Goal: Task Accomplishment & Management: Manage account settings

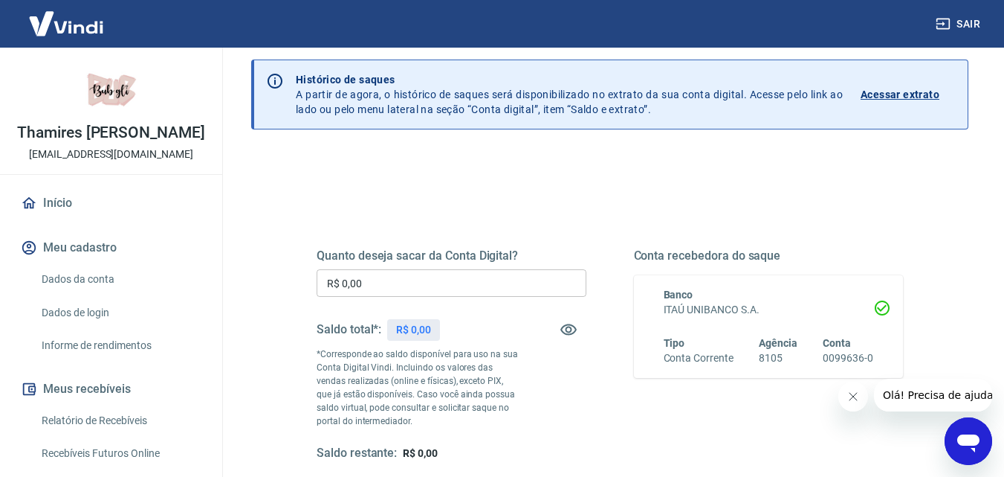
scroll to position [74, 0]
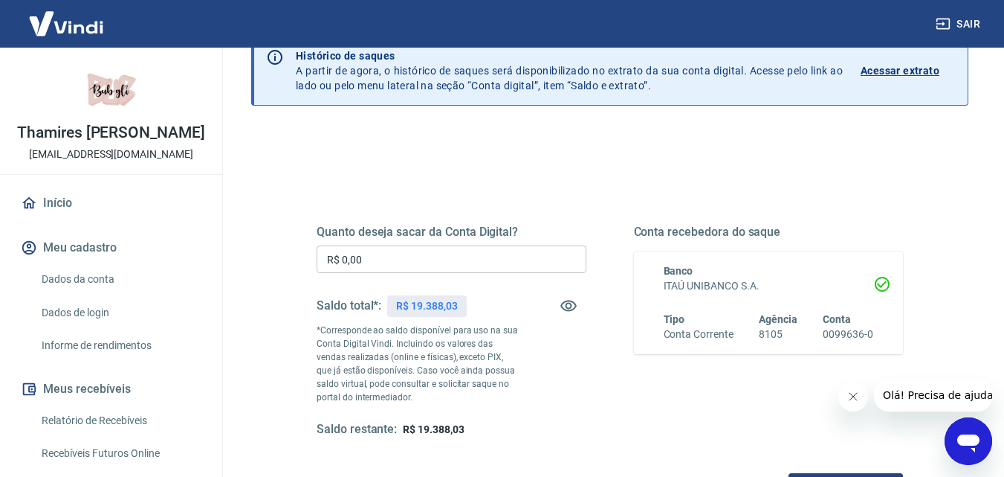
click at [467, 261] on input "R$ 0,00" at bounding box center [452, 259] width 270 height 28
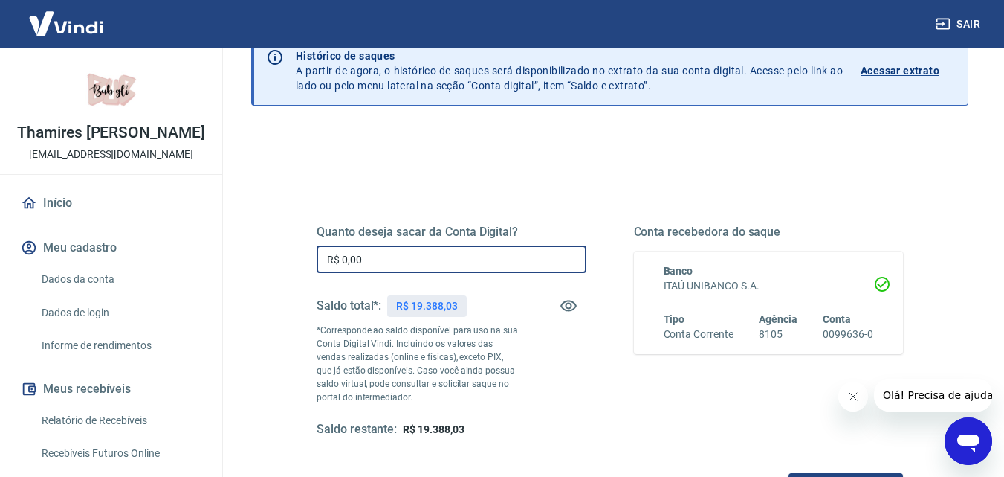
click at [467, 261] on input "R$ 0,00" at bounding box center [452, 259] width 270 height 28
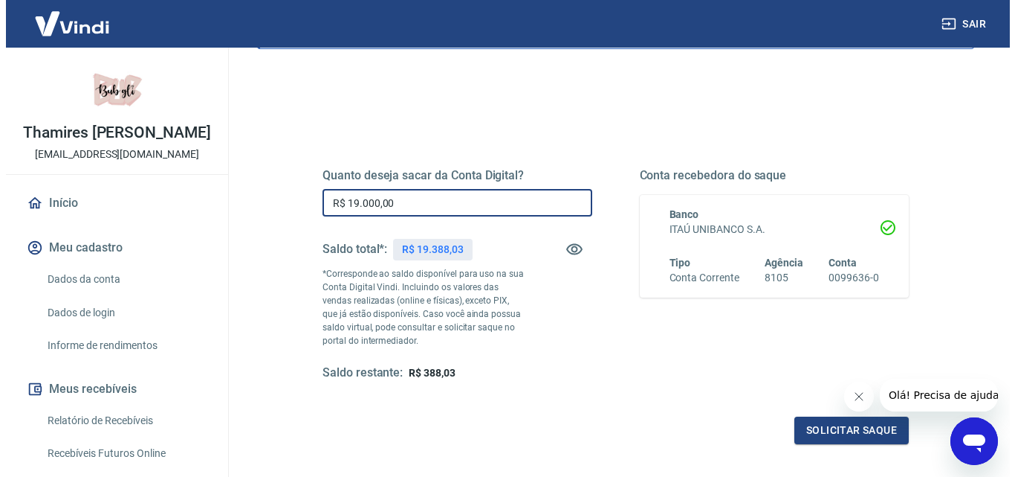
scroll to position [223, 0]
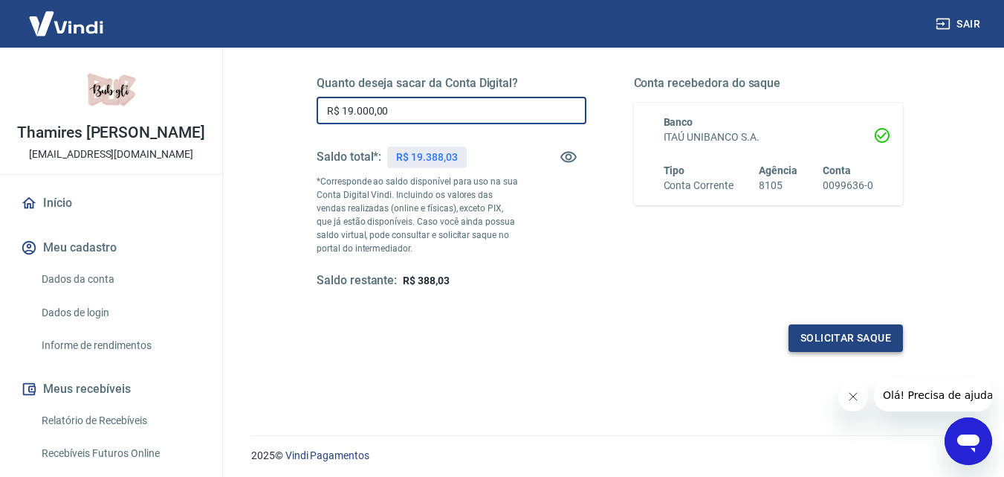
type input "R$ 19.000,00"
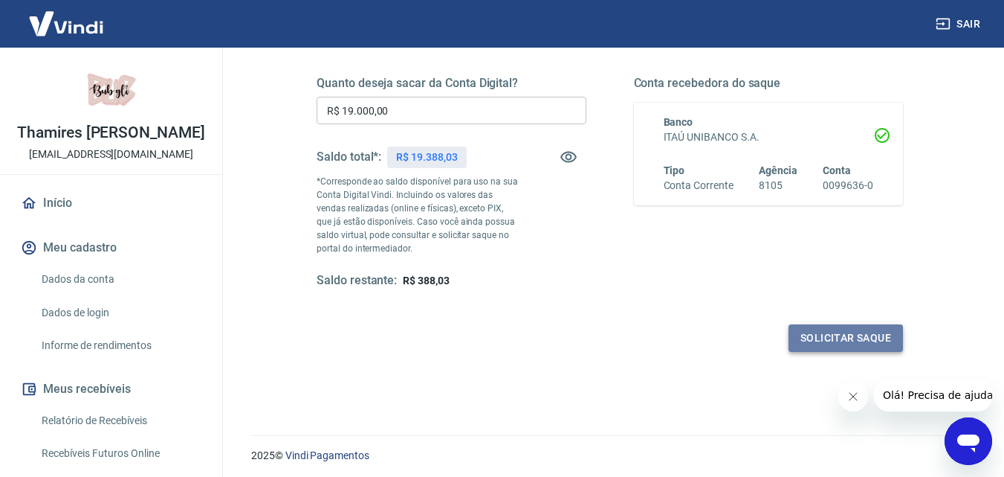
click at [867, 335] on button "Solicitar saque" at bounding box center [846, 338] width 114 height 28
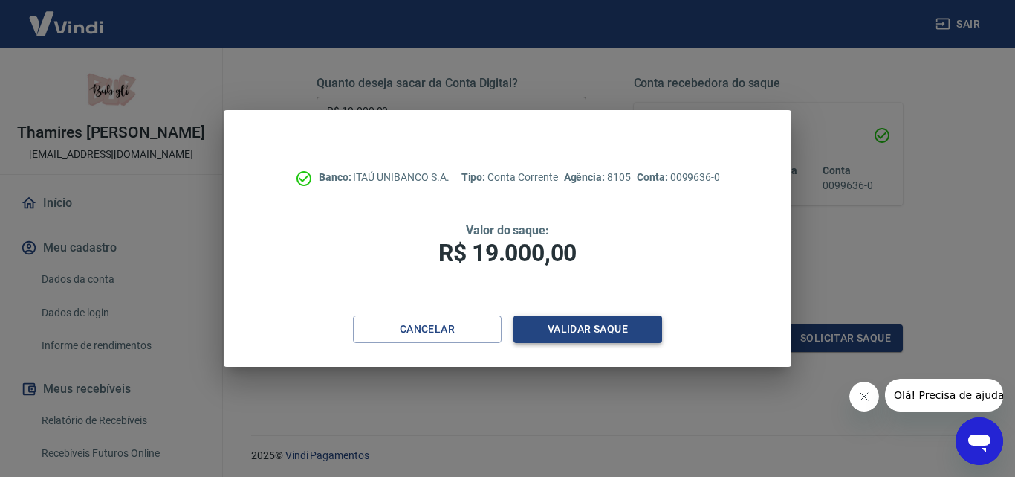
click at [592, 335] on button "Validar saque" at bounding box center [588, 329] width 149 height 28
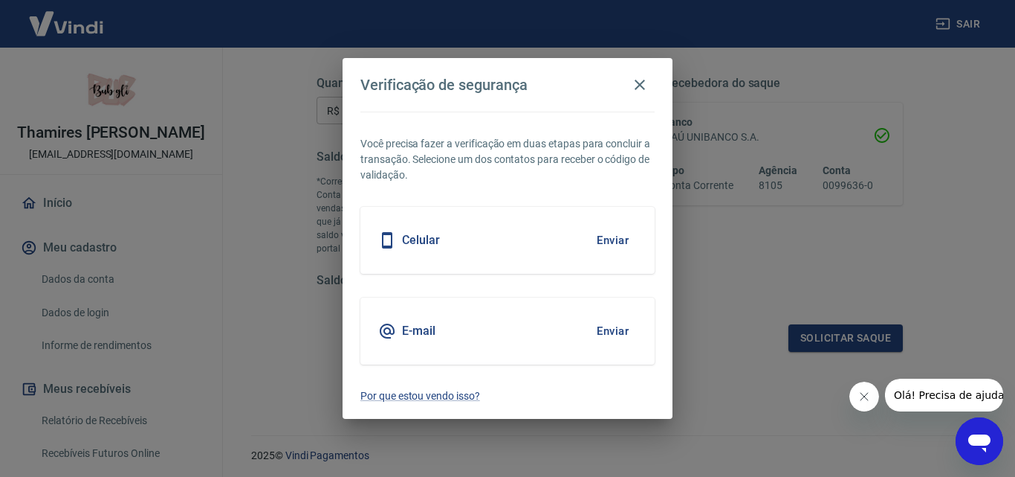
click at [610, 239] on button "Enviar" at bounding box center [613, 240] width 48 height 31
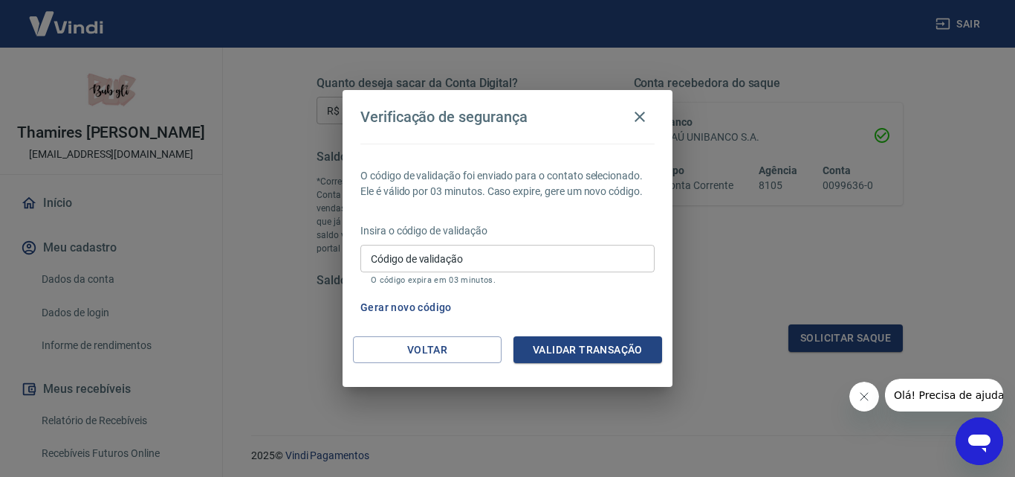
click at [526, 261] on input "Código de validação" at bounding box center [508, 259] width 294 height 28
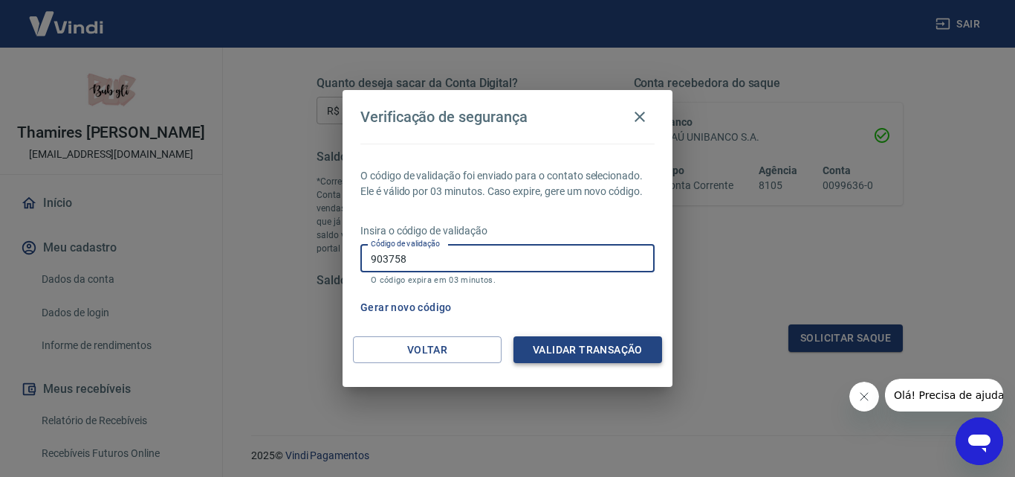
type input "903758"
click at [586, 354] on button "Validar transação" at bounding box center [588, 350] width 149 height 28
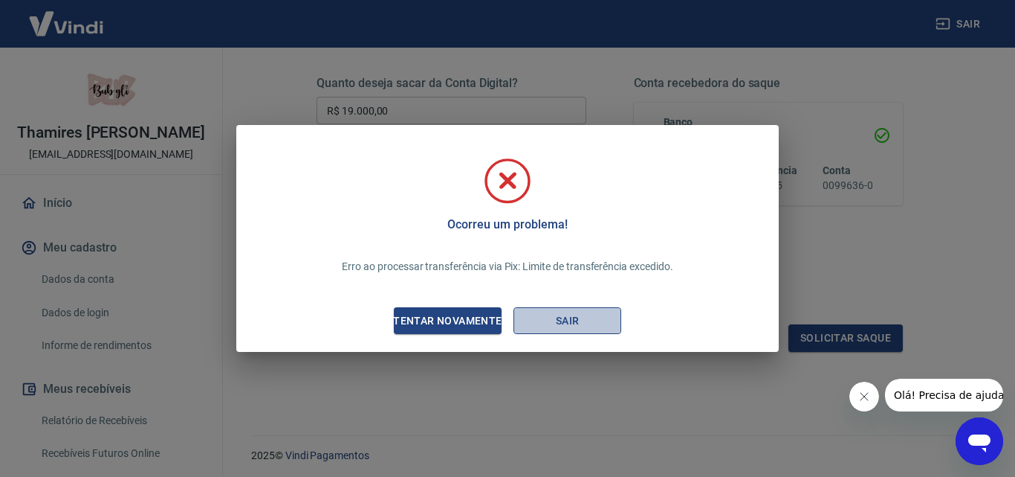
click at [534, 320] on button "Sair" at bounding box center [568, 321] width 108 height 28
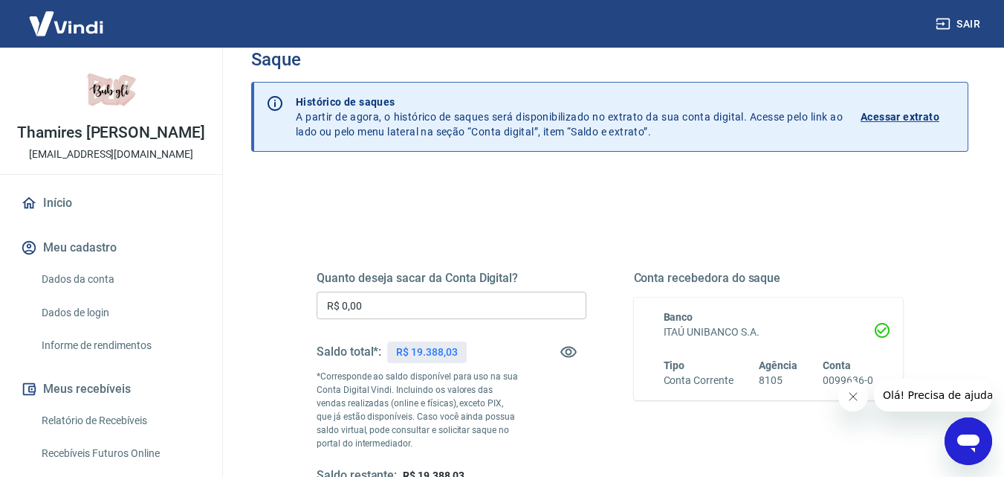
scroll to position [74, 0]
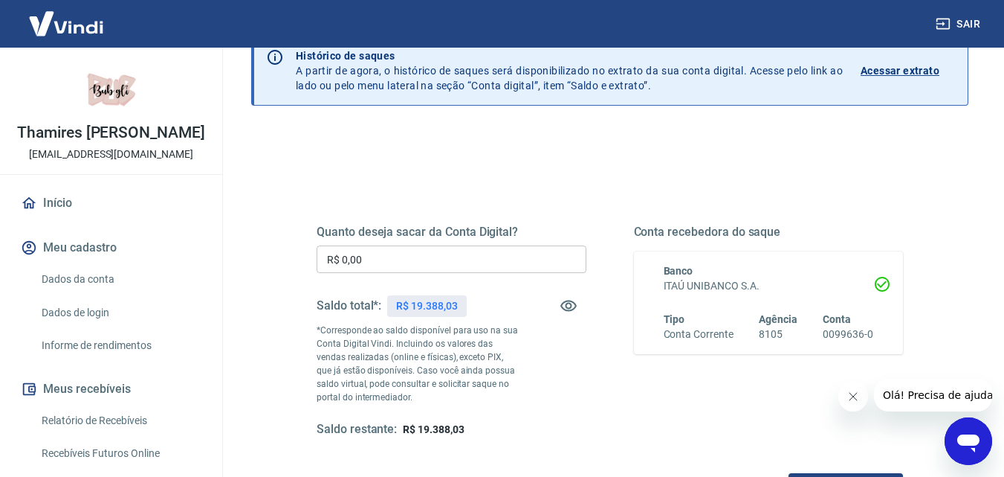
click at [388, 265] on input "R$ 0,00" at bounding box center [452, 259] width 270 height 28
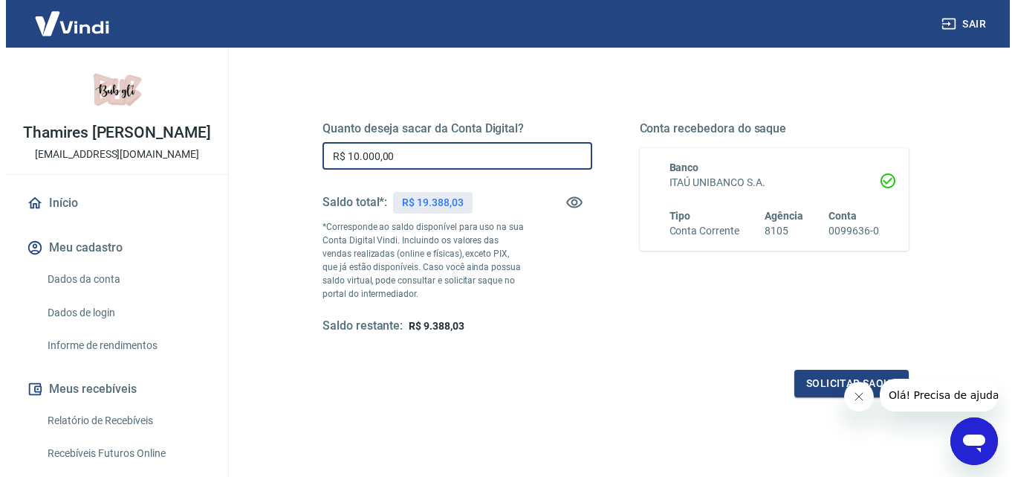
scroll to position [272, 0]
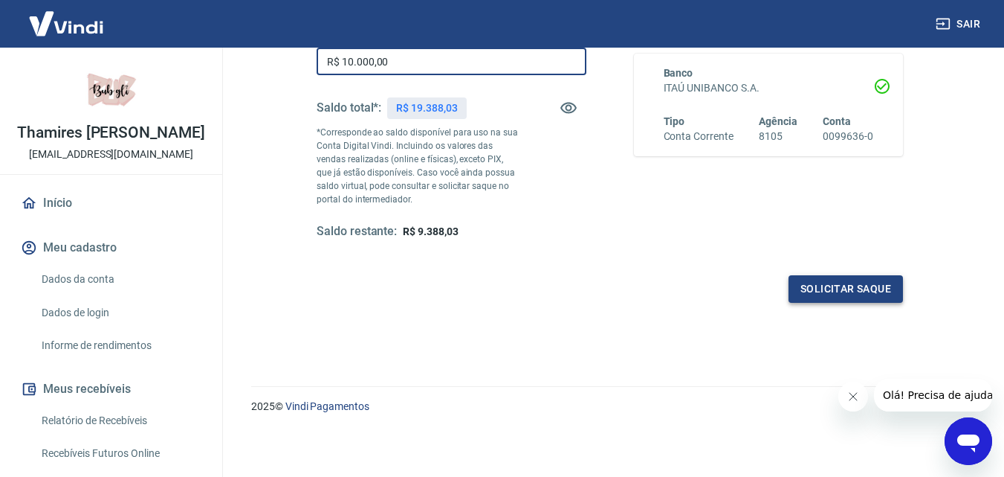
type input "R$ 10.000,00"
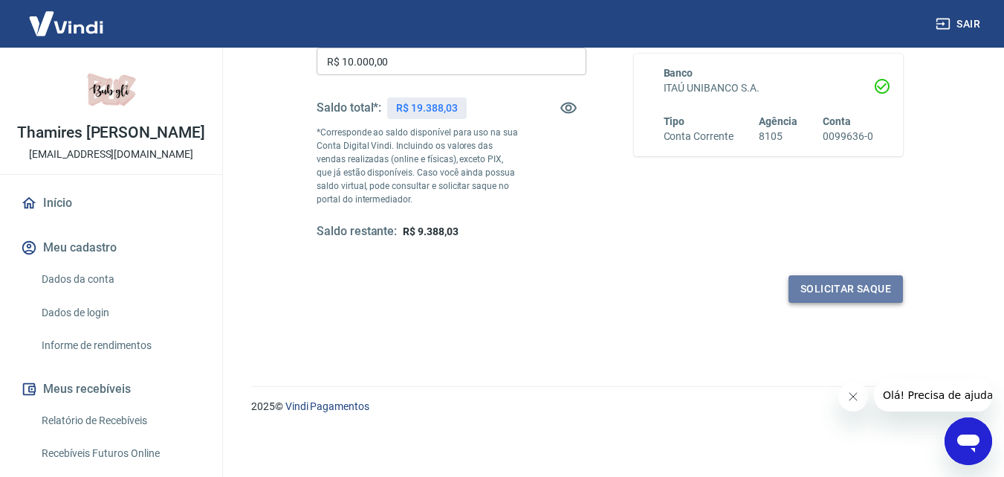
click at [862, 283] on button "Solicitar saque" at bounding box center [846, 289] width 114 height 28
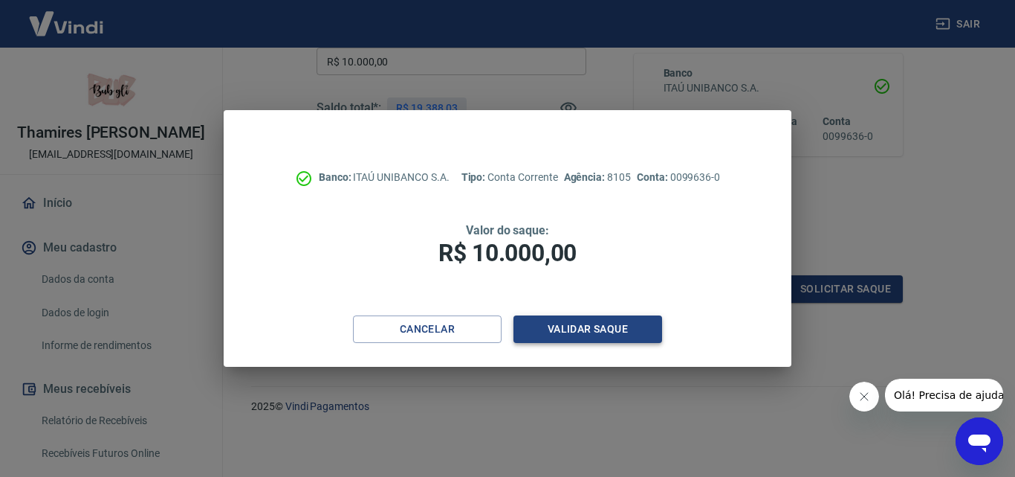
click at [564, 321] on button "Validar saque" at bounding box center [588, 329] width 149 height 28
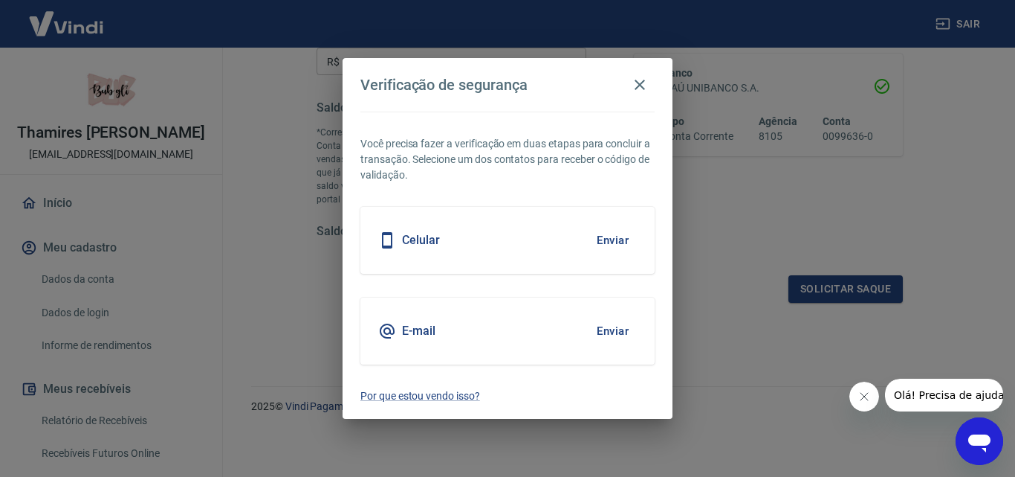
click at [519, 256] on div "Celular Enviar" at bounding box center [508, 240] width 294 height 67
click at [617, 241] on button "Enviar" at bounding box center [613, 240] width 48 height 31
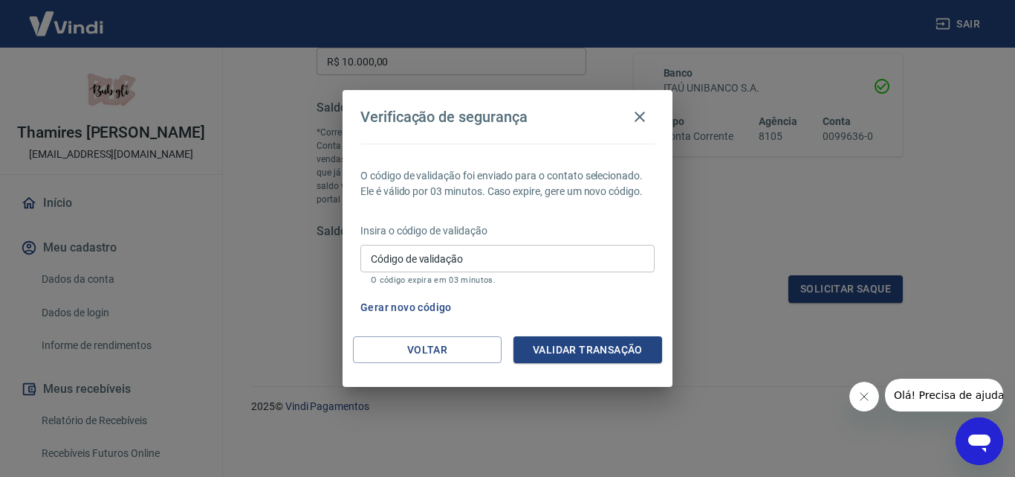
drag, startPoint x: 508, startPoint y: 264, endPoint x: 503, endPoint y: 256, distance: 9.1
click at [508, 263] on input "Código de validação" at bounding box center [508, 259] width 294 height 28
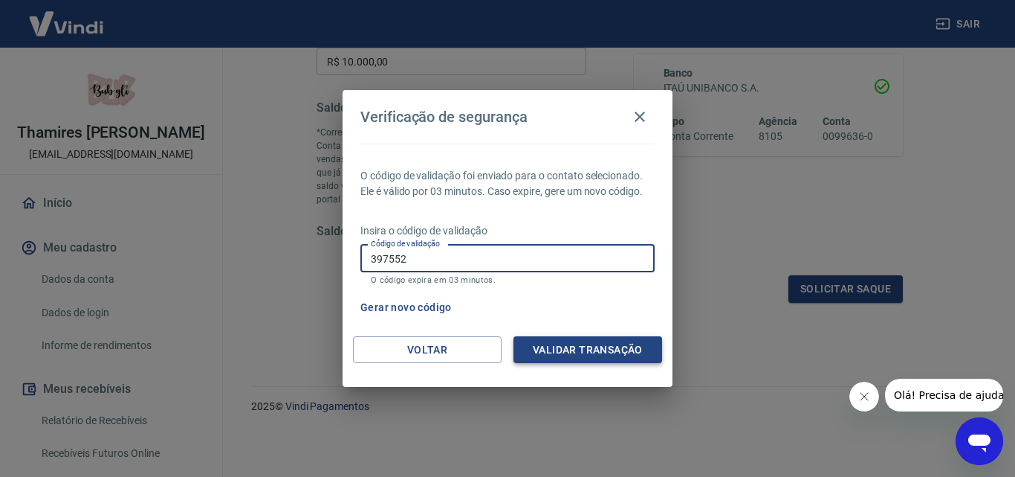
type input "397552"
click at [558, 340] on button "Validar transação" at bounding box center [588, 350] width 149 height 28
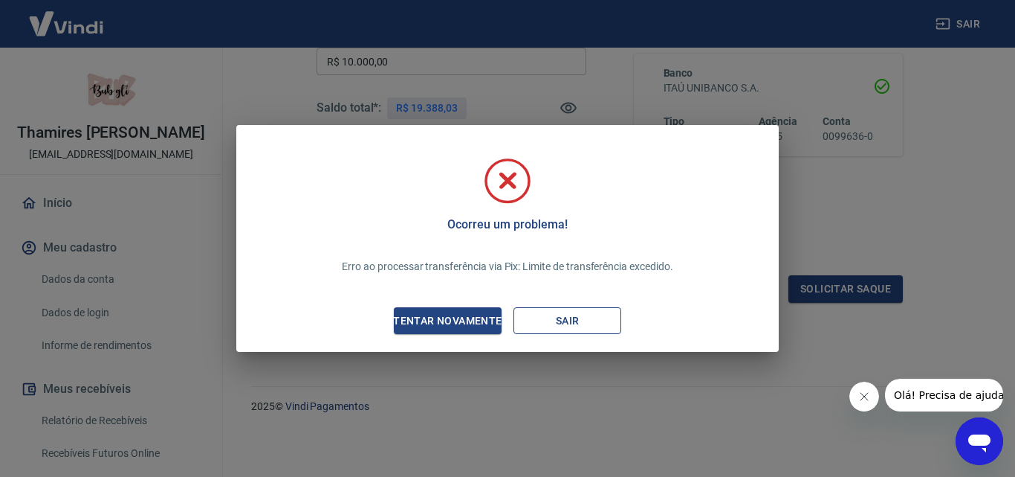
click at [572, 322] on button "Sair" at bounding box center [568, 321] width 108 height 28
